Goal: Find specific page/section: Find specific page/section

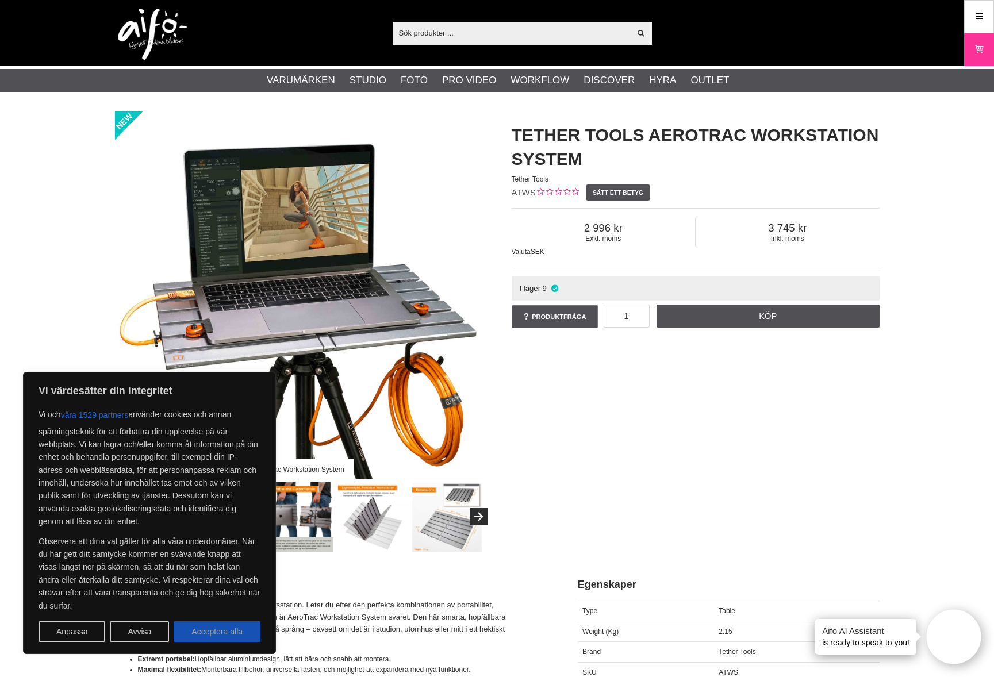
click at [227, 628] on button "Acceptera alla" at bounding box center [217, 632] width 87 height 21
checkbox input "true"
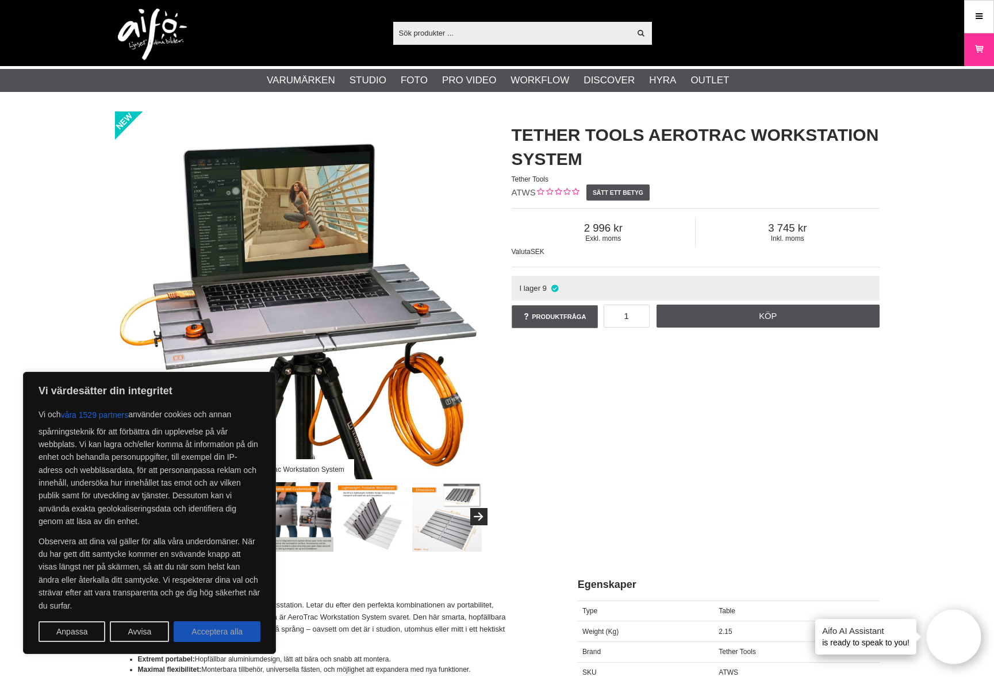
checkbox input "true"
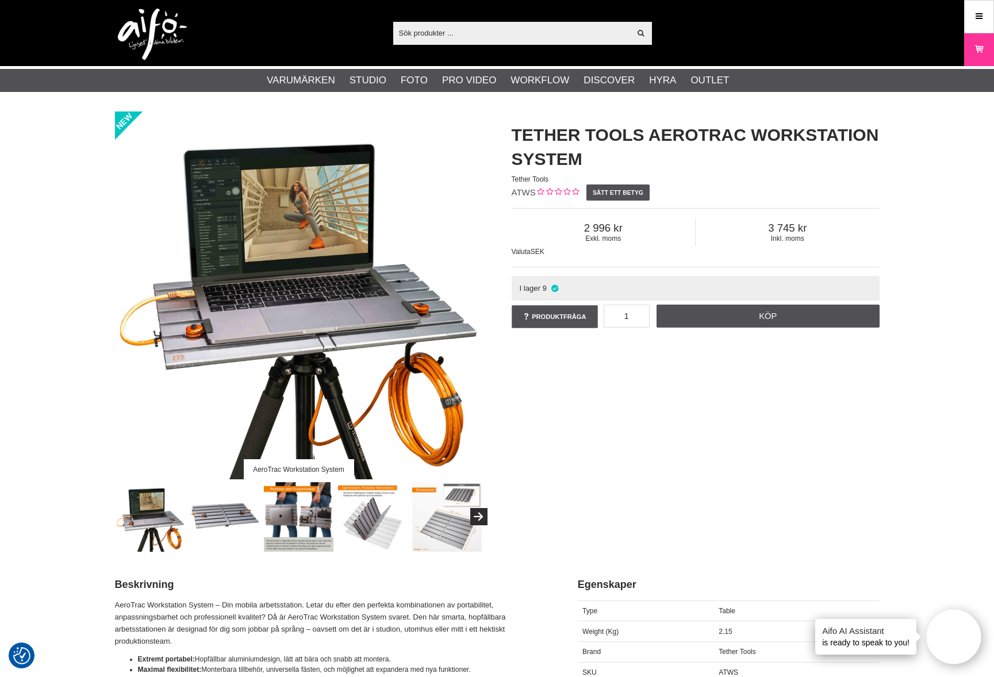
click at [217, 521] on img at bounding box center [225, 517] width 70 height 70
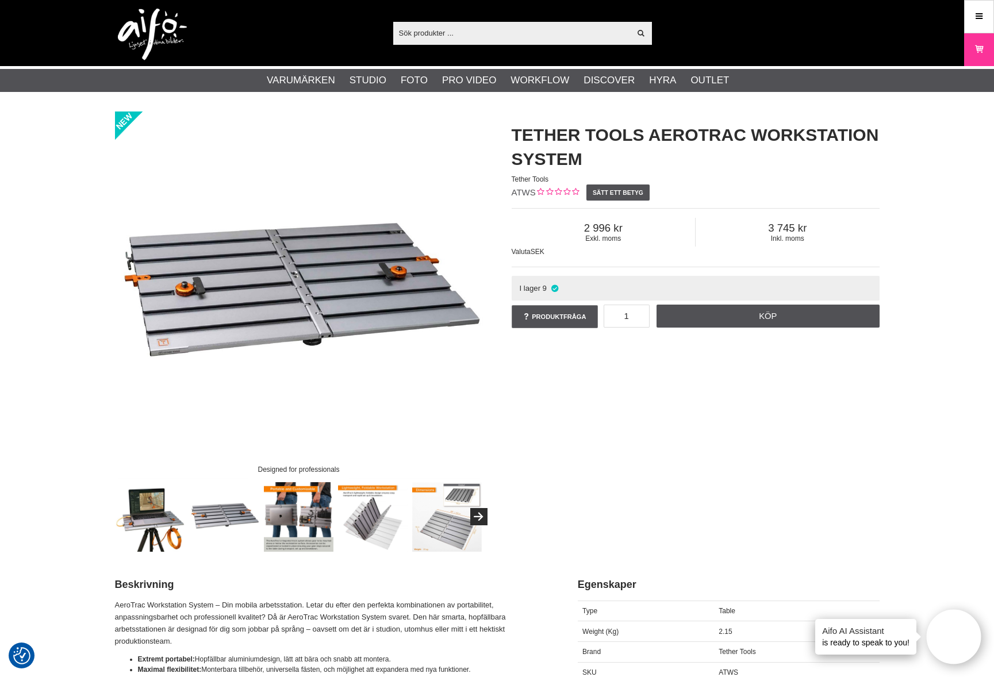
click at [304, 510] on img at bounding box center [299, 517] width 70 height 70
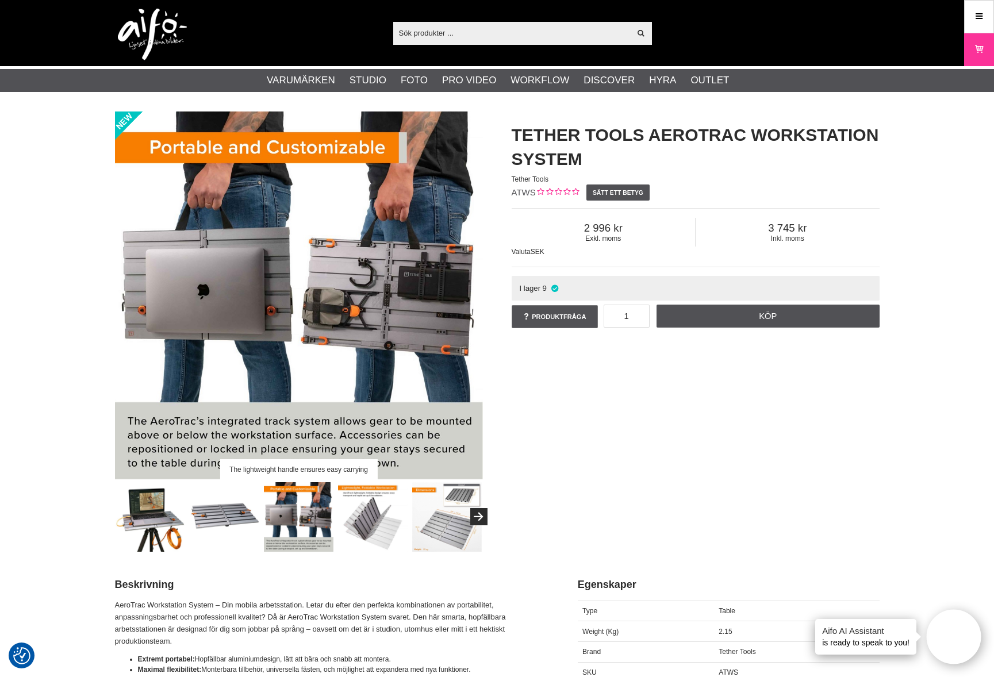
click at [377, 520] on img at bounding box center [373, 517] width 70 height 70
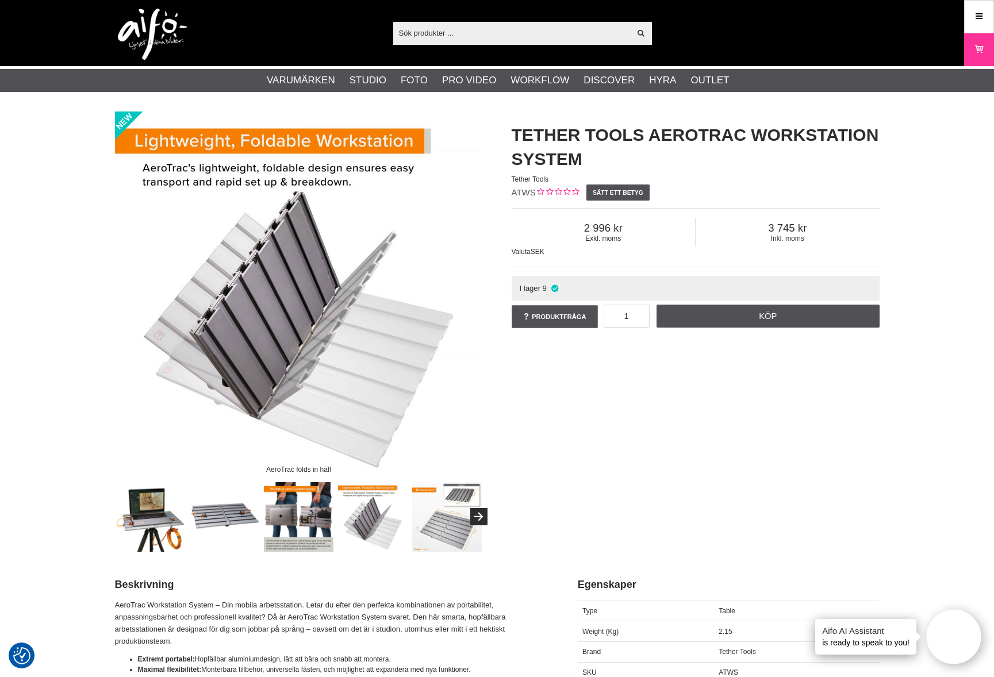
click at [447, 515] on img at bounding box center [447, 517] width 70 height 70
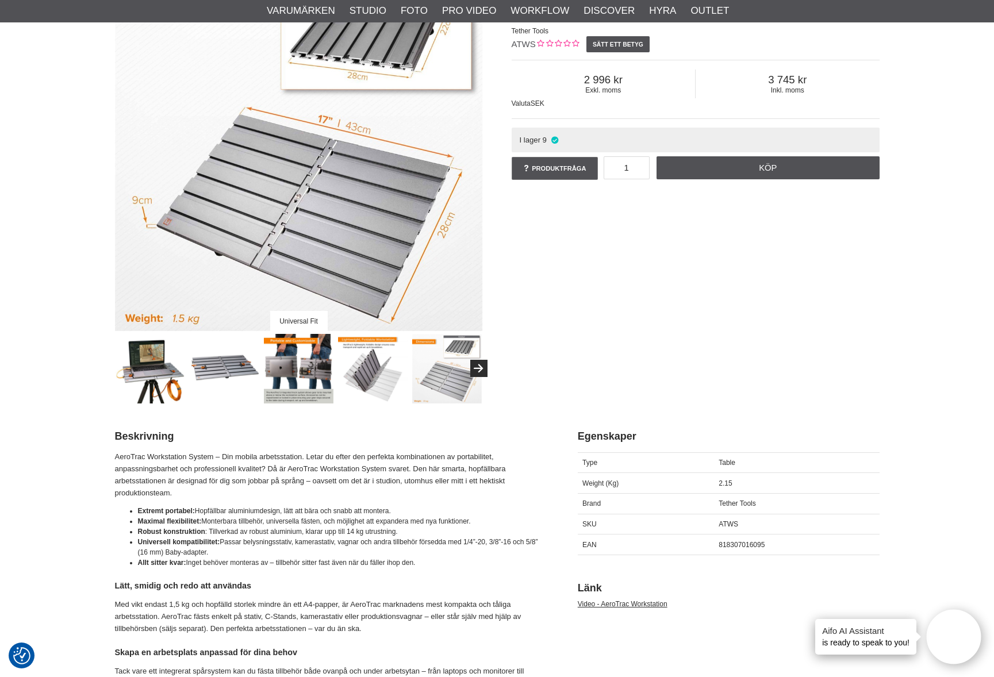
scroll to position [217, 0]
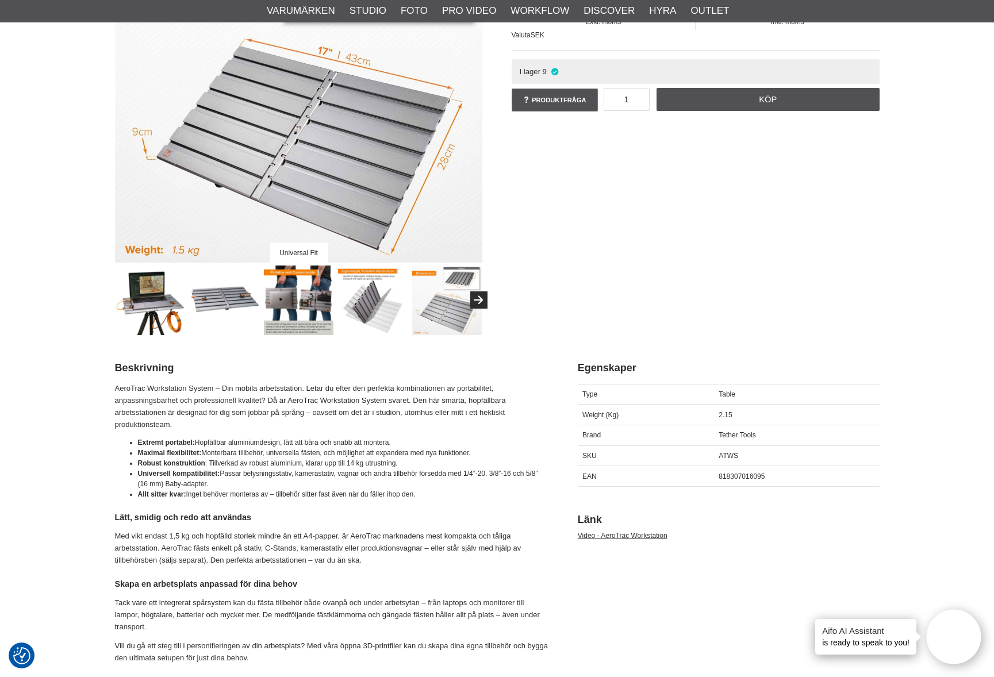
click at [163, 312] on img at bounding box center [151, 301] width 70 height 70
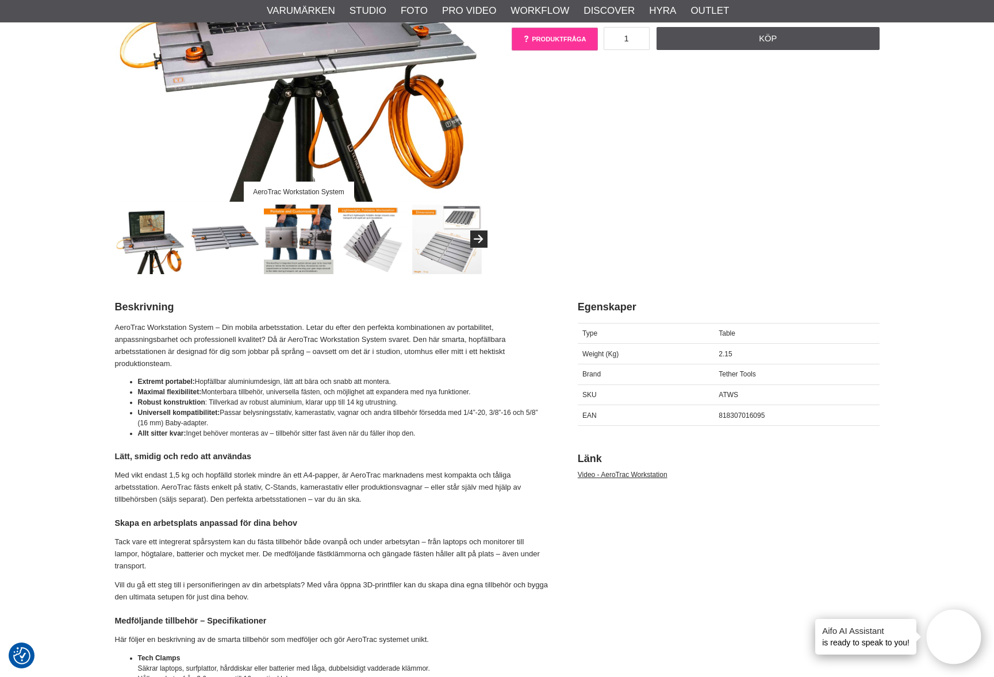
scroll to position [0, 0]
